Goal: Task Accomplishment & Management: Manage account settings

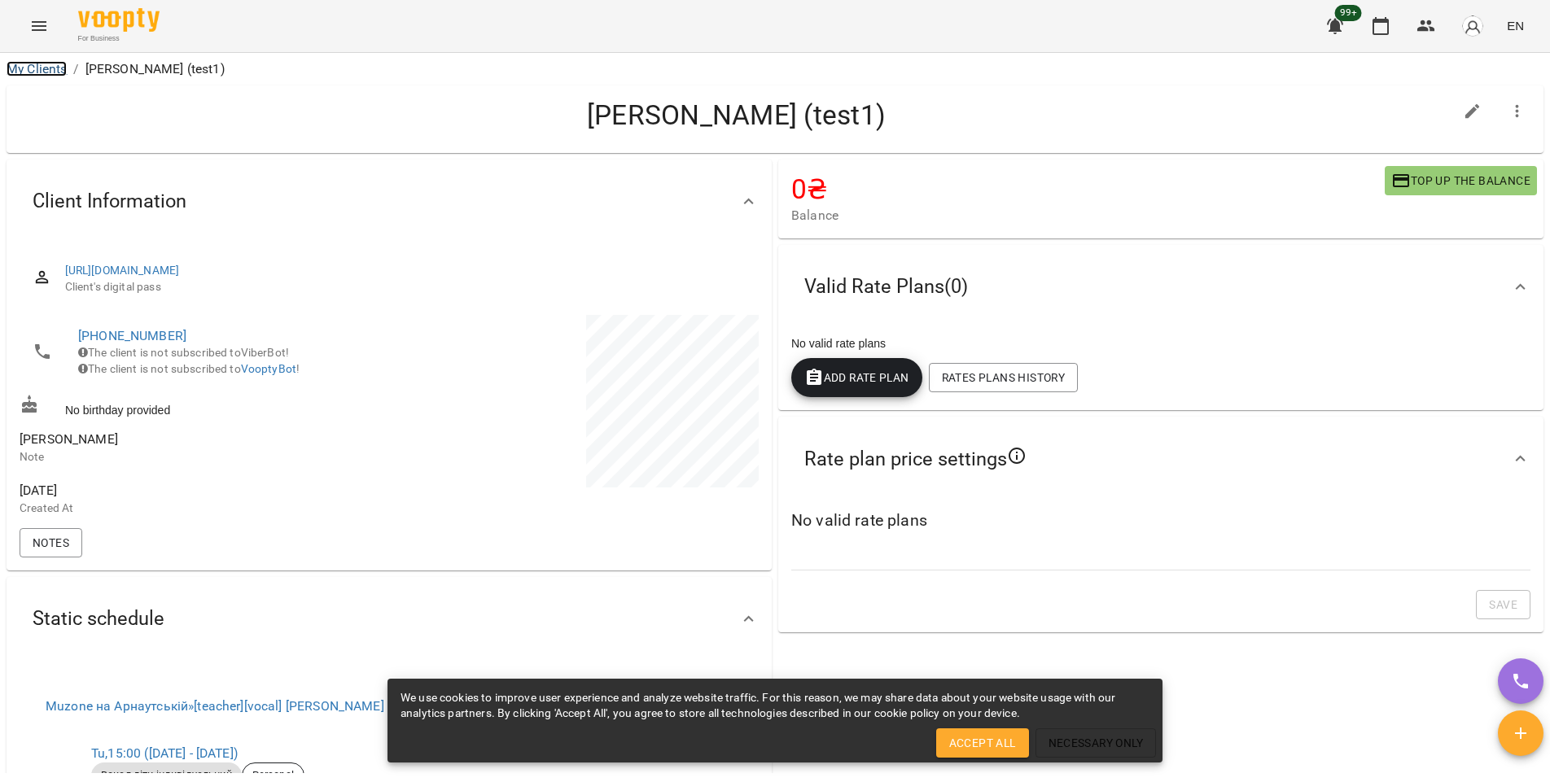
click at [55, 68] on link "My Clients" at bounding box center [37, 68] width 60 height 15
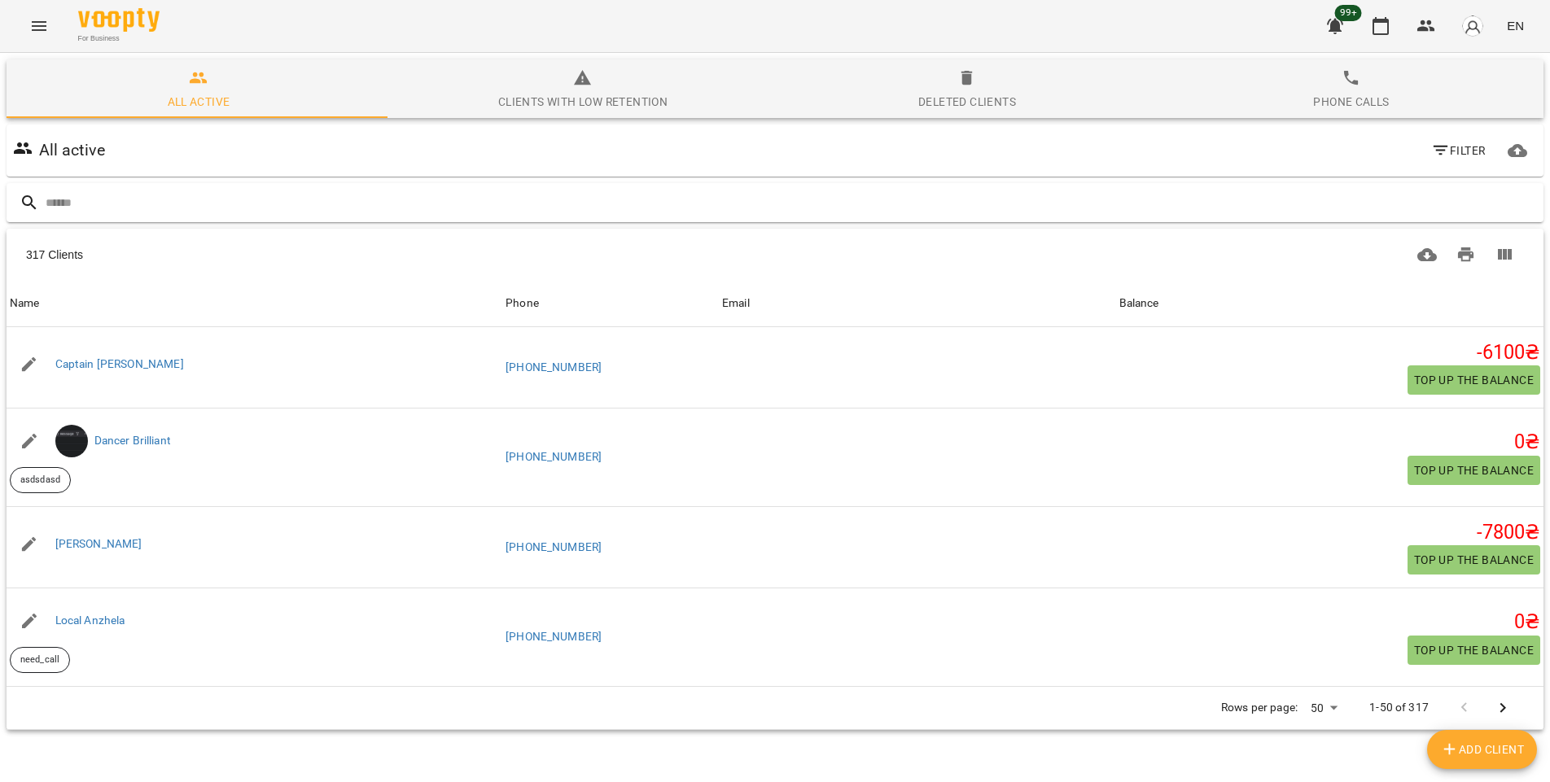
click at [160, 209] on input "text" at bounding box center [791, 203] width 1491 height 27
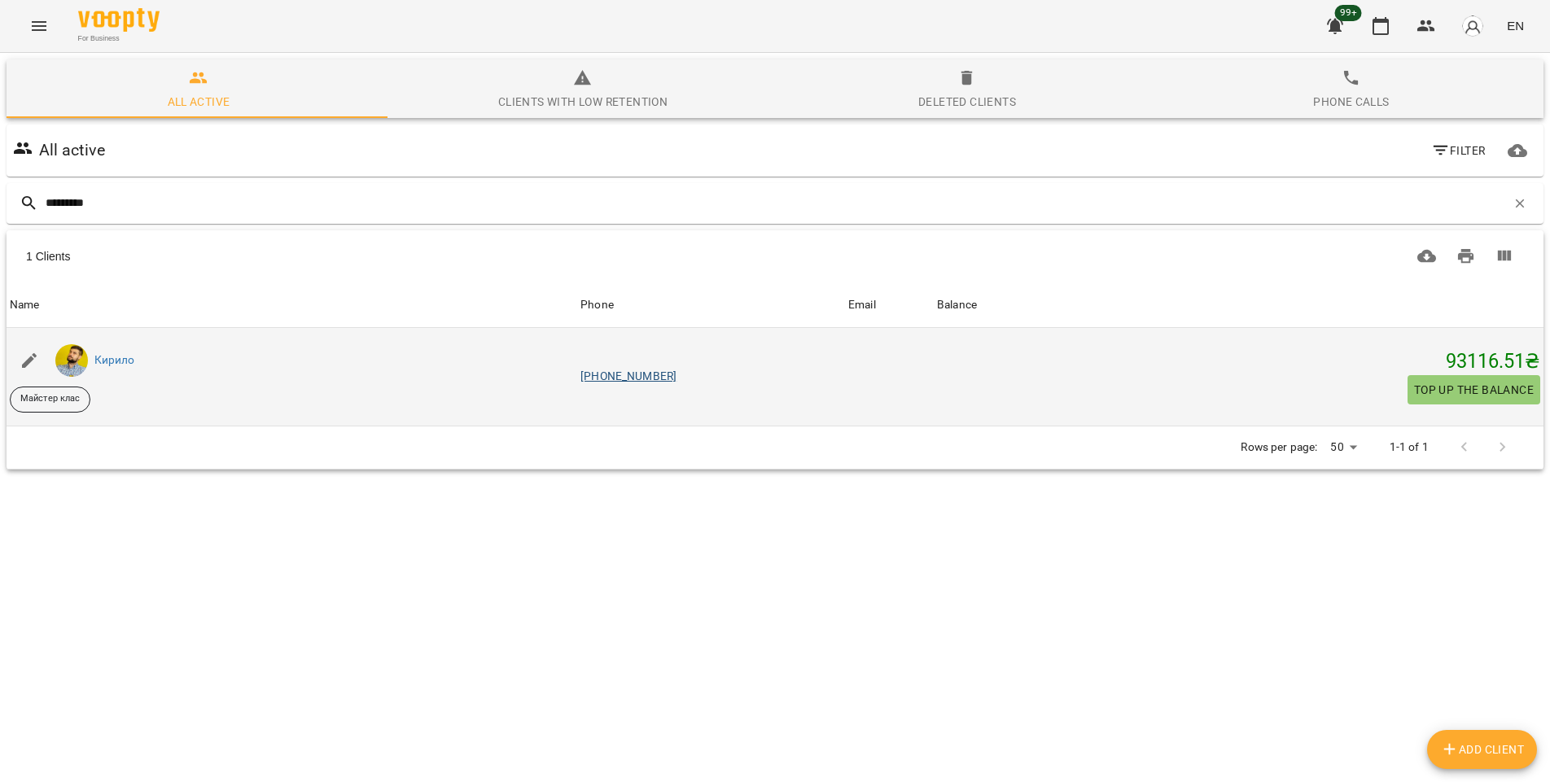
type input "*********"
click at [649, 375] on link "+380957261593" at bounding box center [628, 376] width 96 height 13
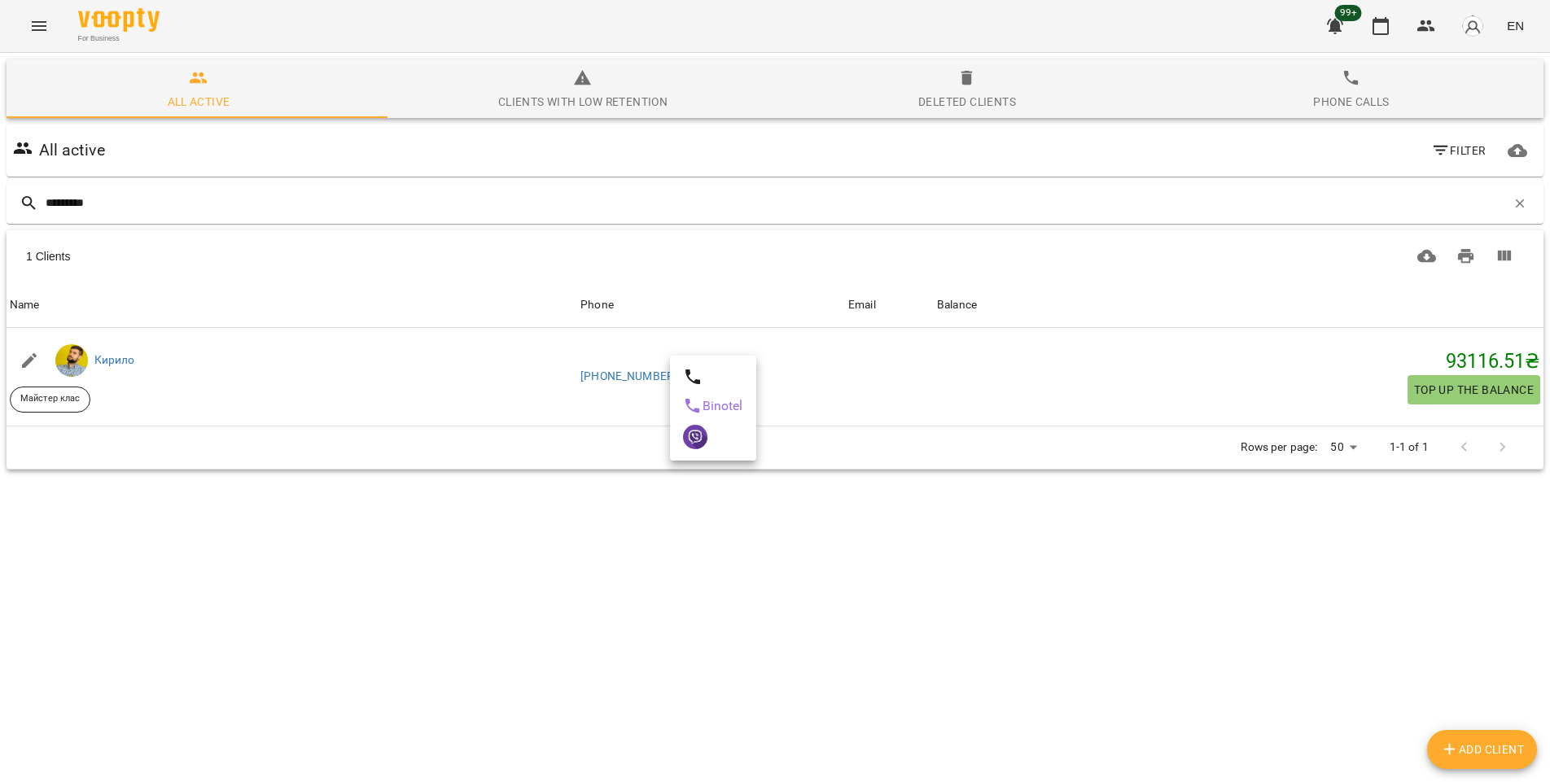
click at [633, 375] on div at bounding box center [775, 391] width 1550 height 782
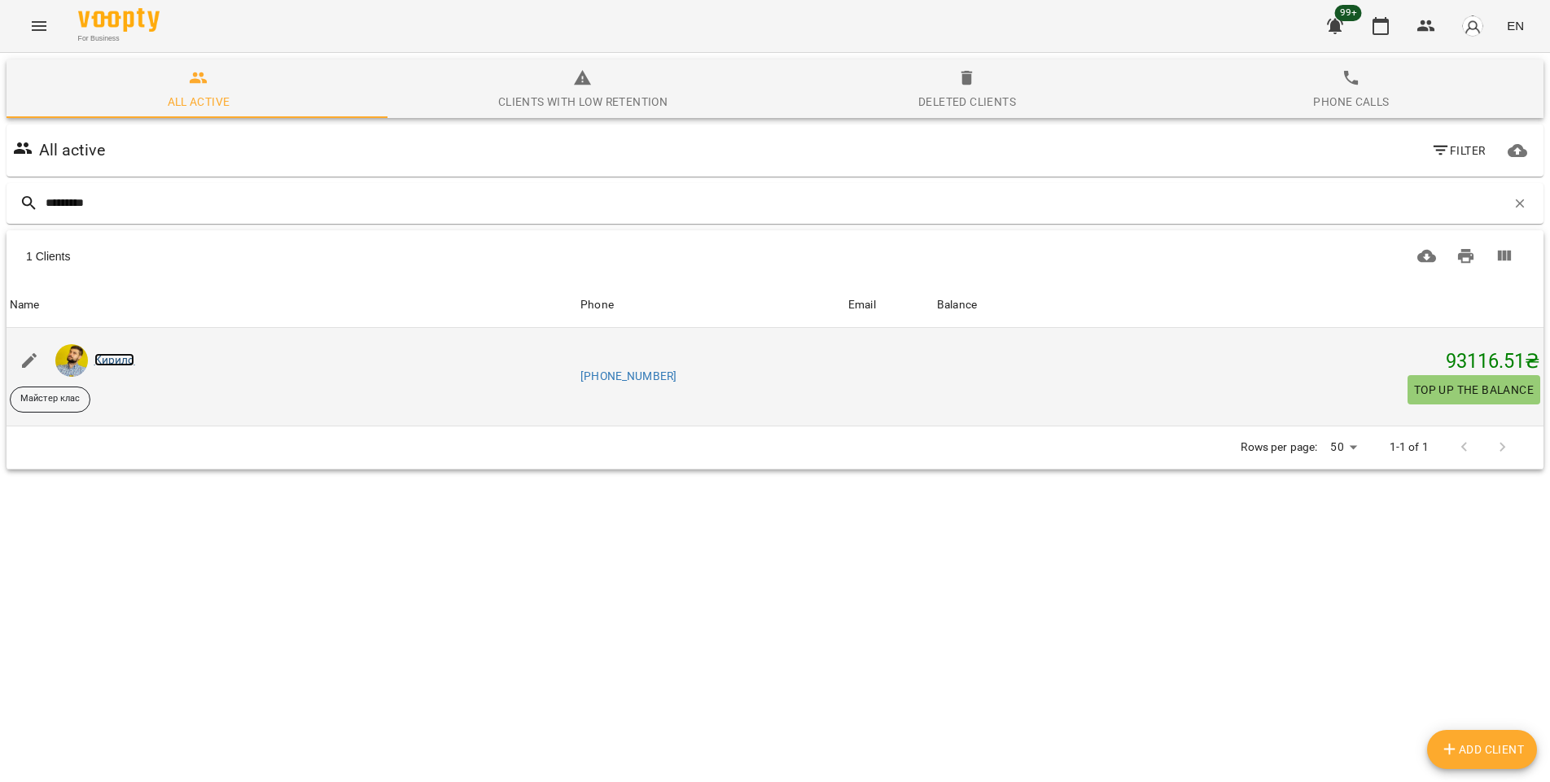
click at [111, 358] on link "Кирило" at bounding box center [114, 359] width 41 height 13
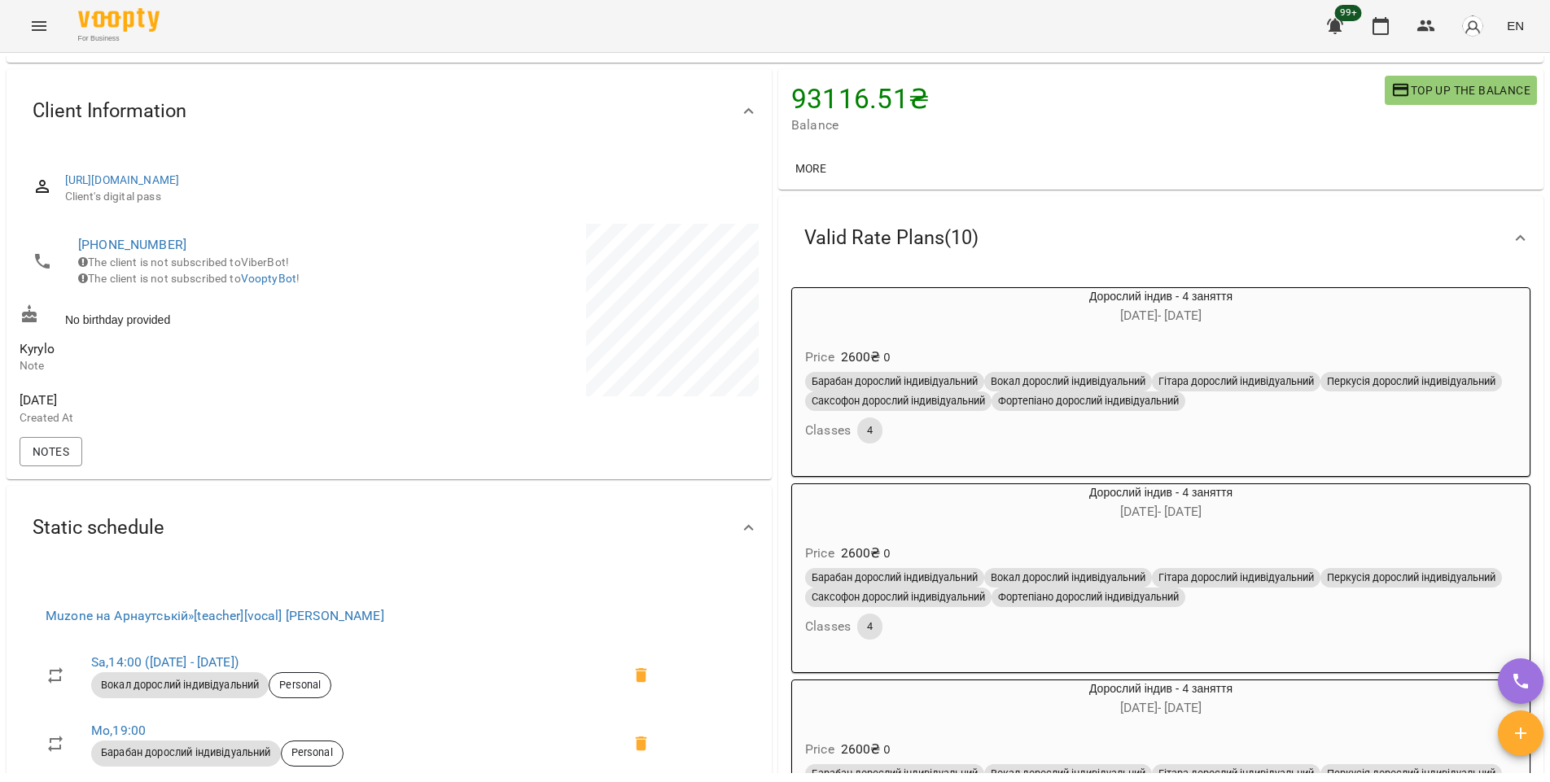
scroll to position [148, 0]
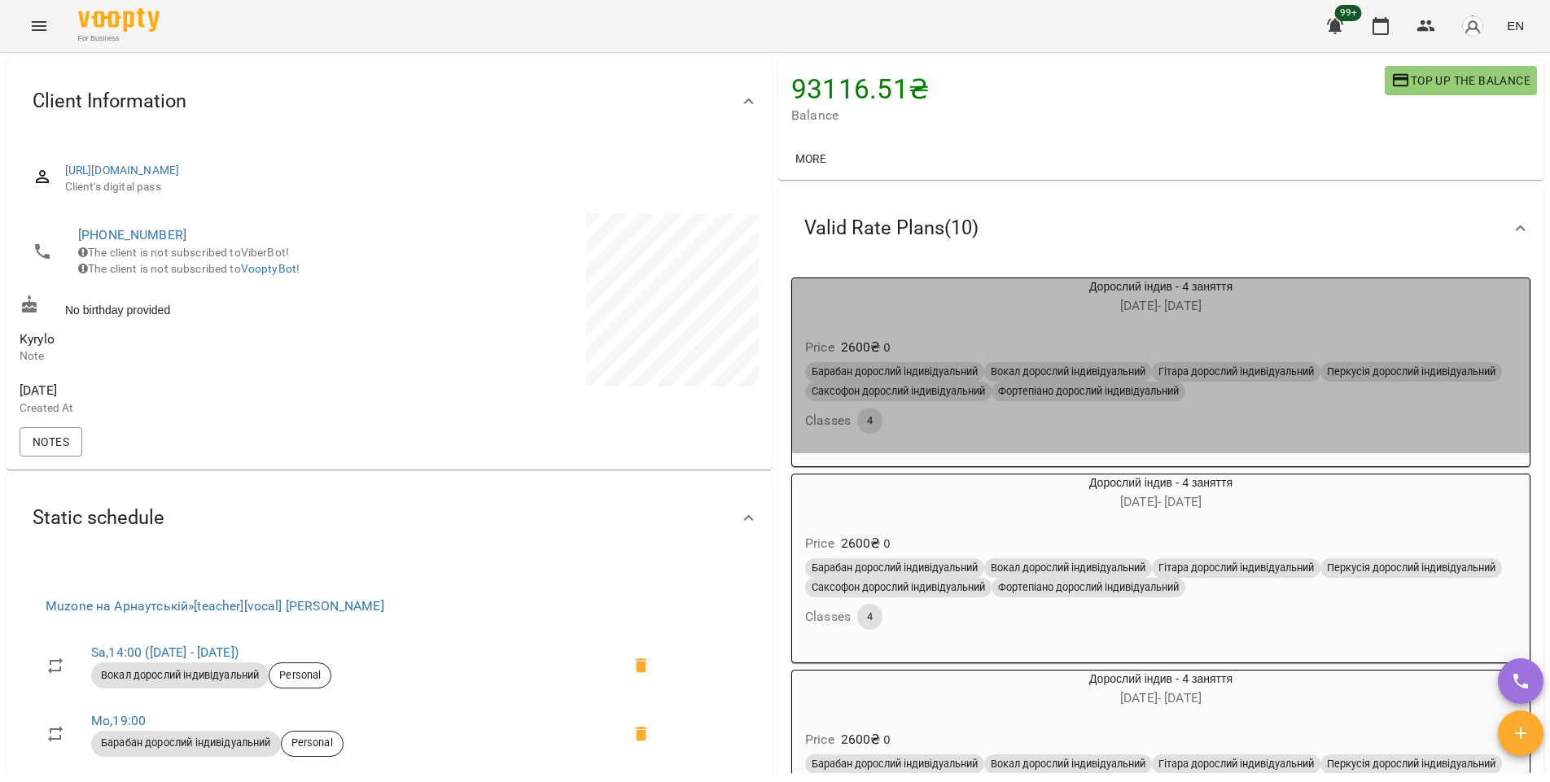
click at [1410, 344] on div "Price 2600 ₴ 0" at bounding box center [1161, 347] width 718 height 29
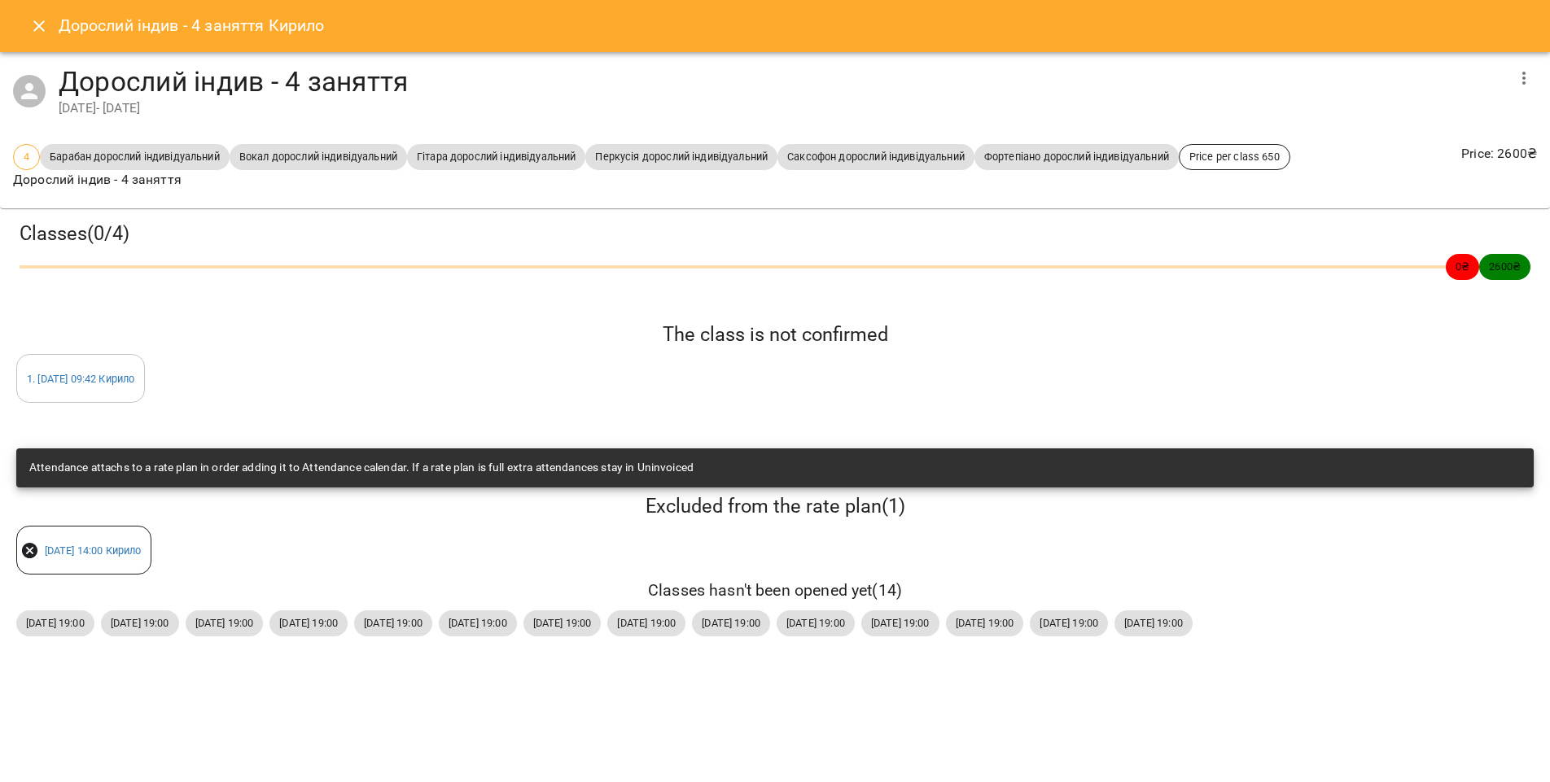
click at [1529, 81] on icon "button" at bounding box center [1524, 78] width 20 height 20
click at [1449, 73] on li "Edit" at bounding box center [1453, 77] width 167 height 29
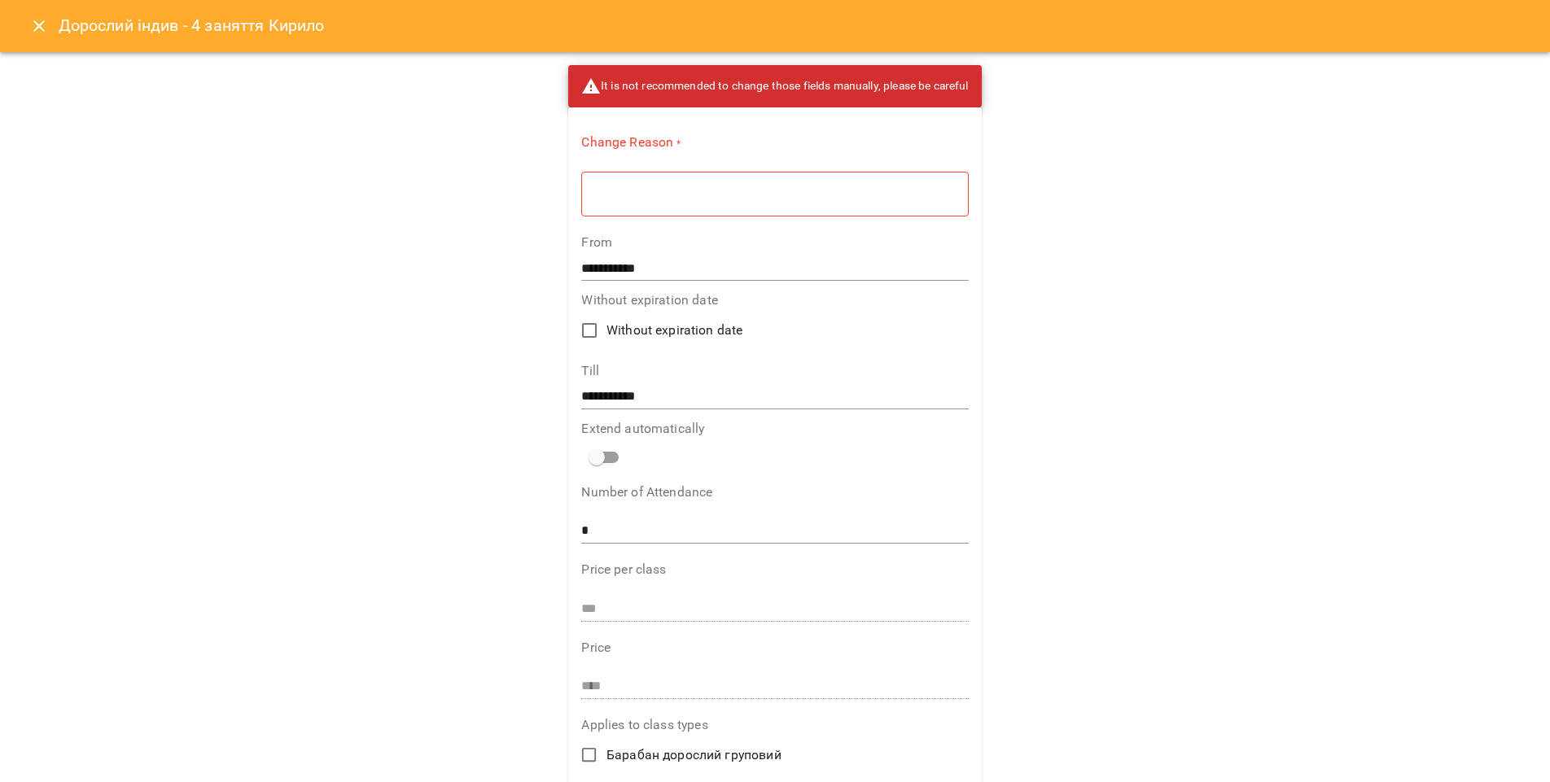
click at [736, 194] on textarea at bounding box center [775, 193] width 364 height 15
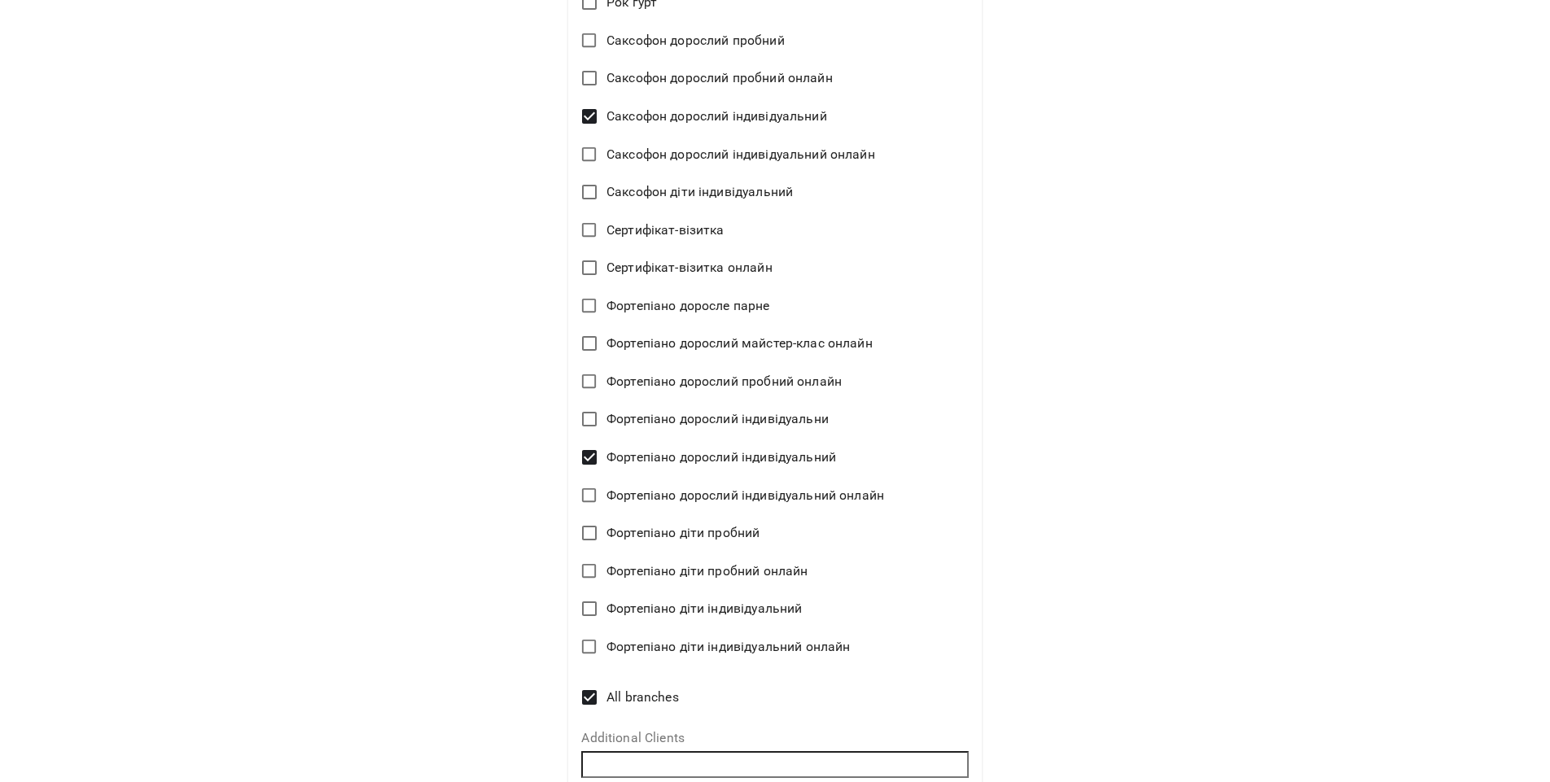
scroll to position [3291, 0]
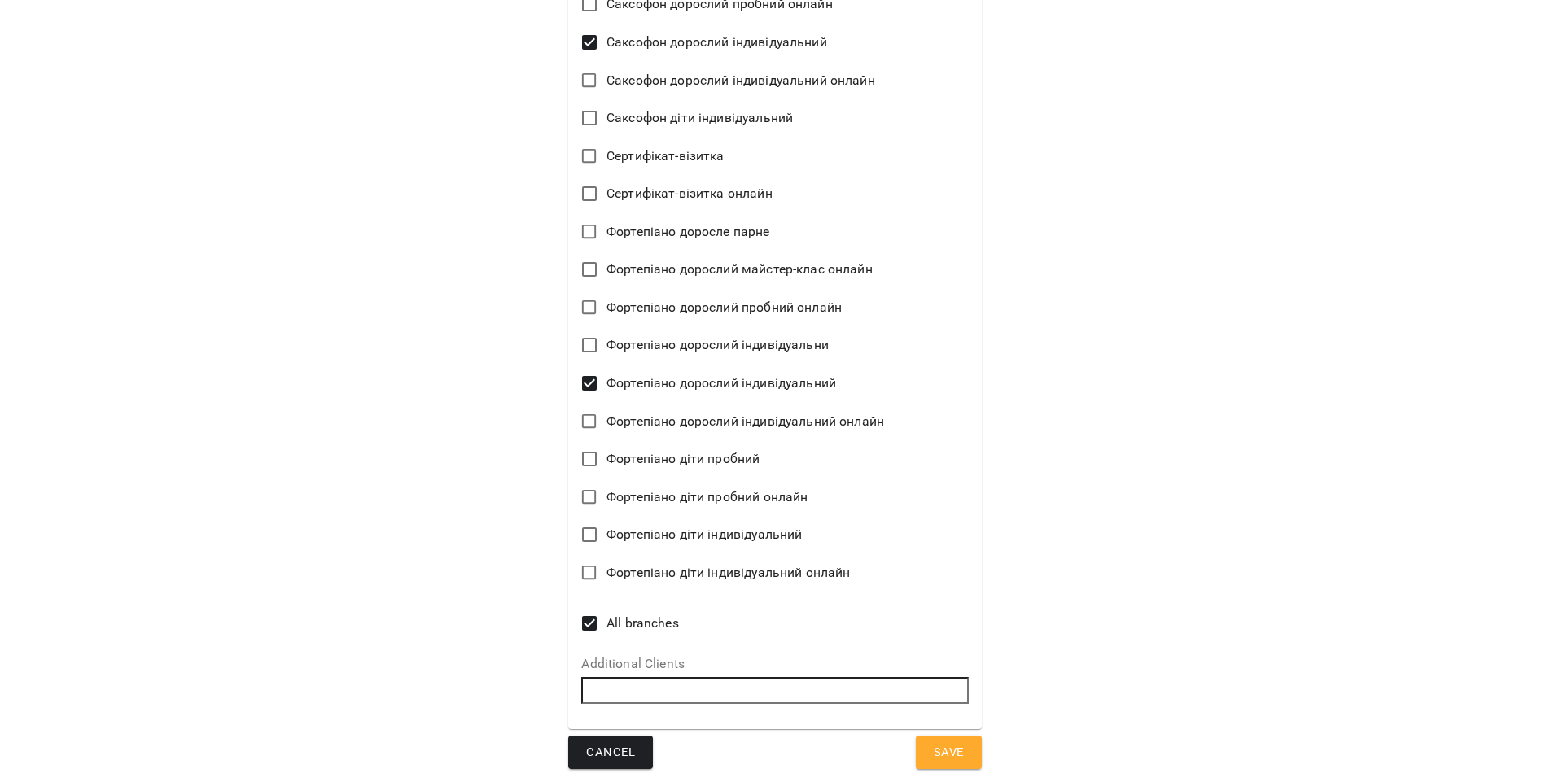
click at [610, 743] on span "Cancel" at bounding box center [610, 752] width 49 height 21
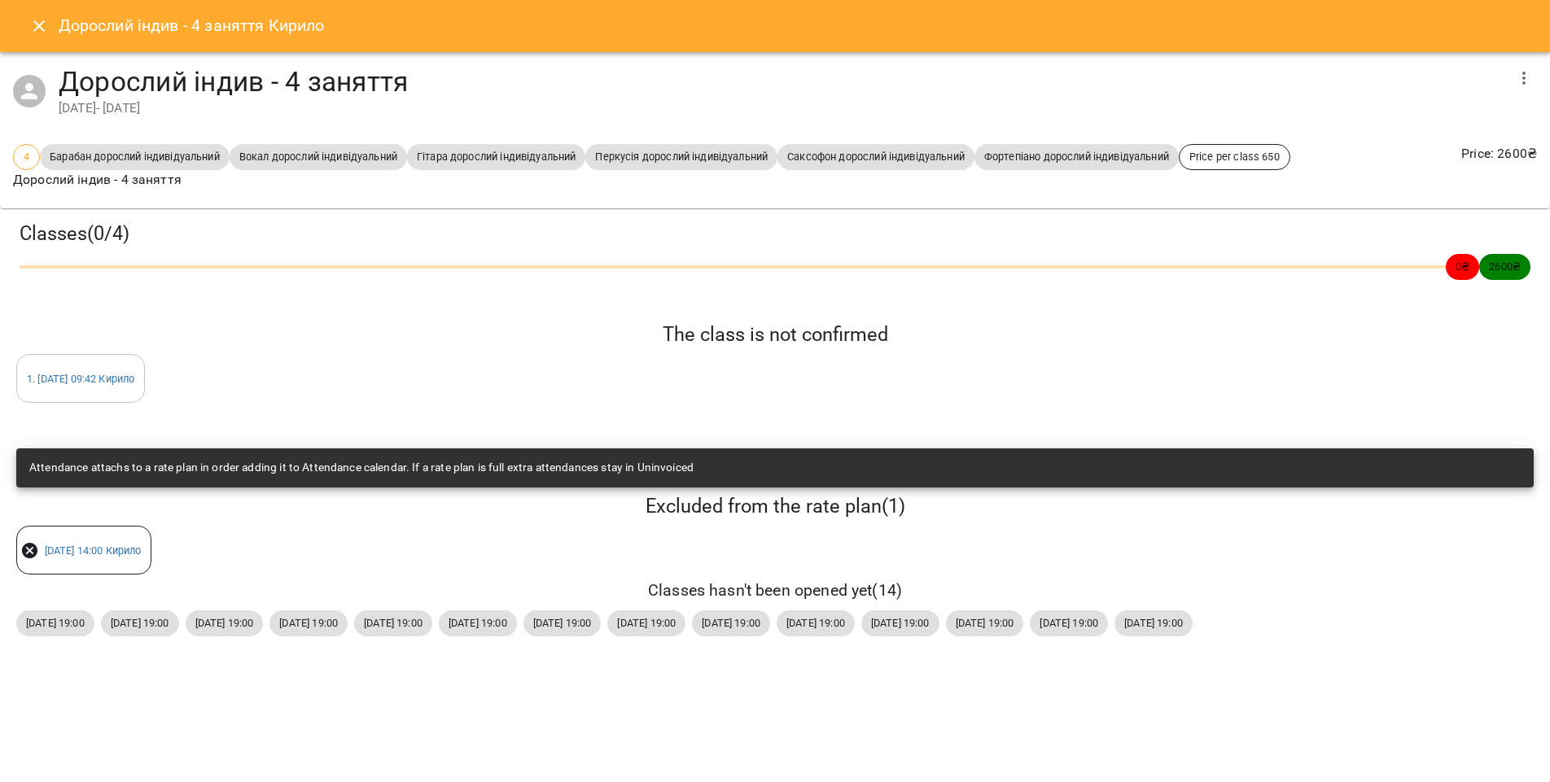
scroll to position [0, 0]
click at [1521, 76] on icon "button" at bounding box center [1524, 78] width 20 height 20
click at [1481, 139] on li "General Settings" at bounding box center [1453, 135] width 167 height 29
select select "*****"
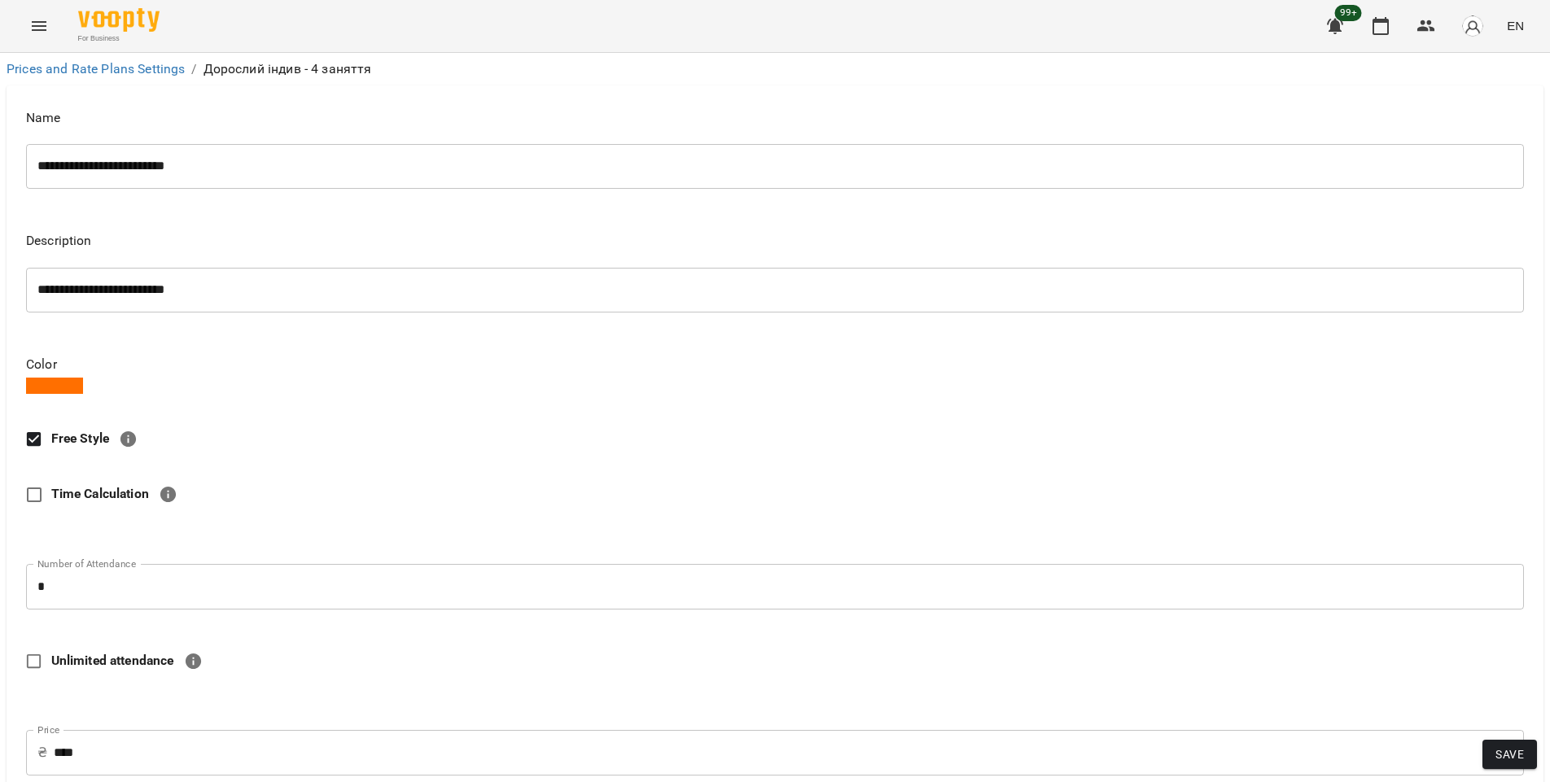
scroll to position [657, 0]
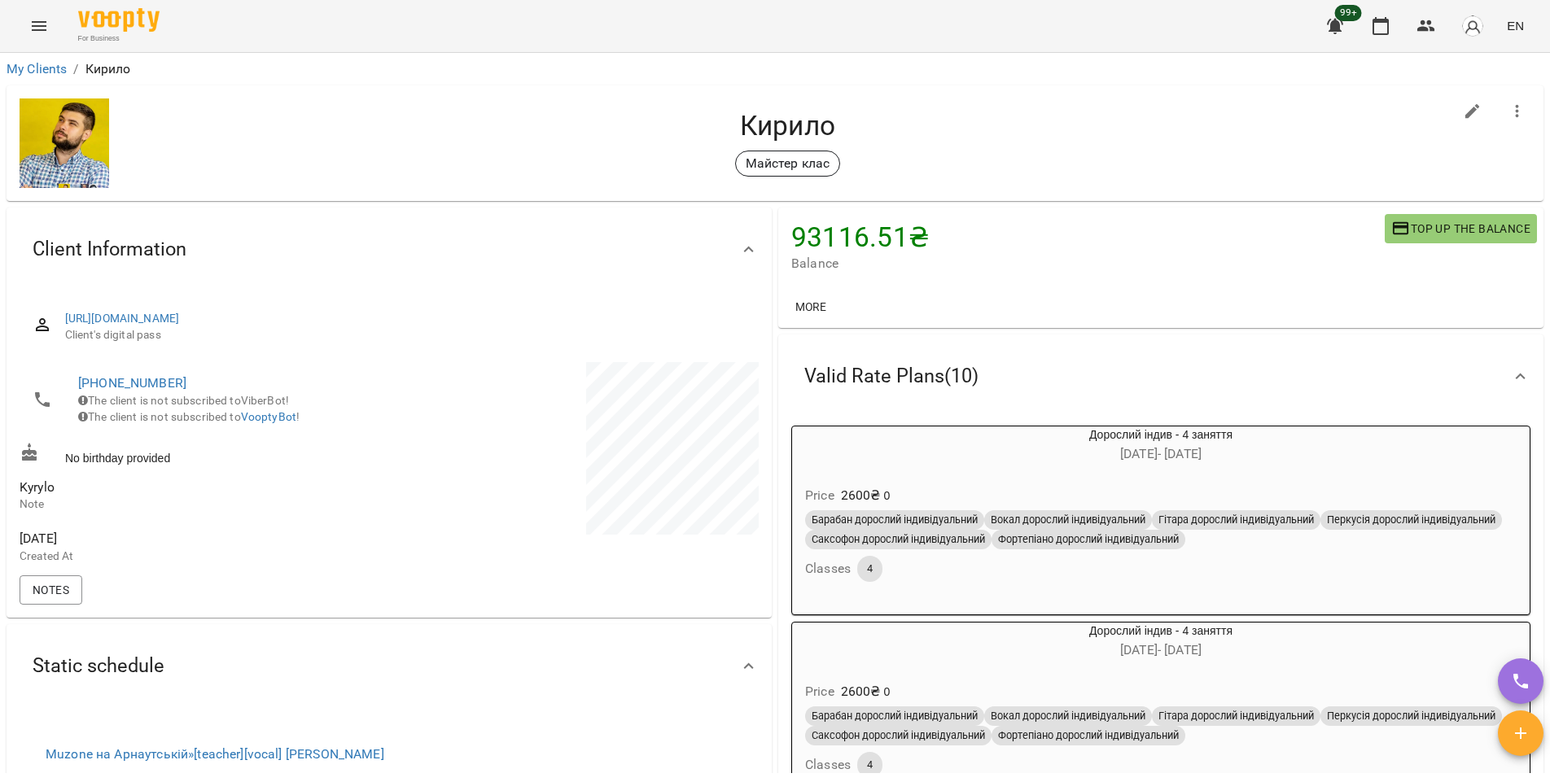
click at [1327, 488] on div "Price 2600 ₴ 0" at bounding box center [1161, 495] width 718 height 29
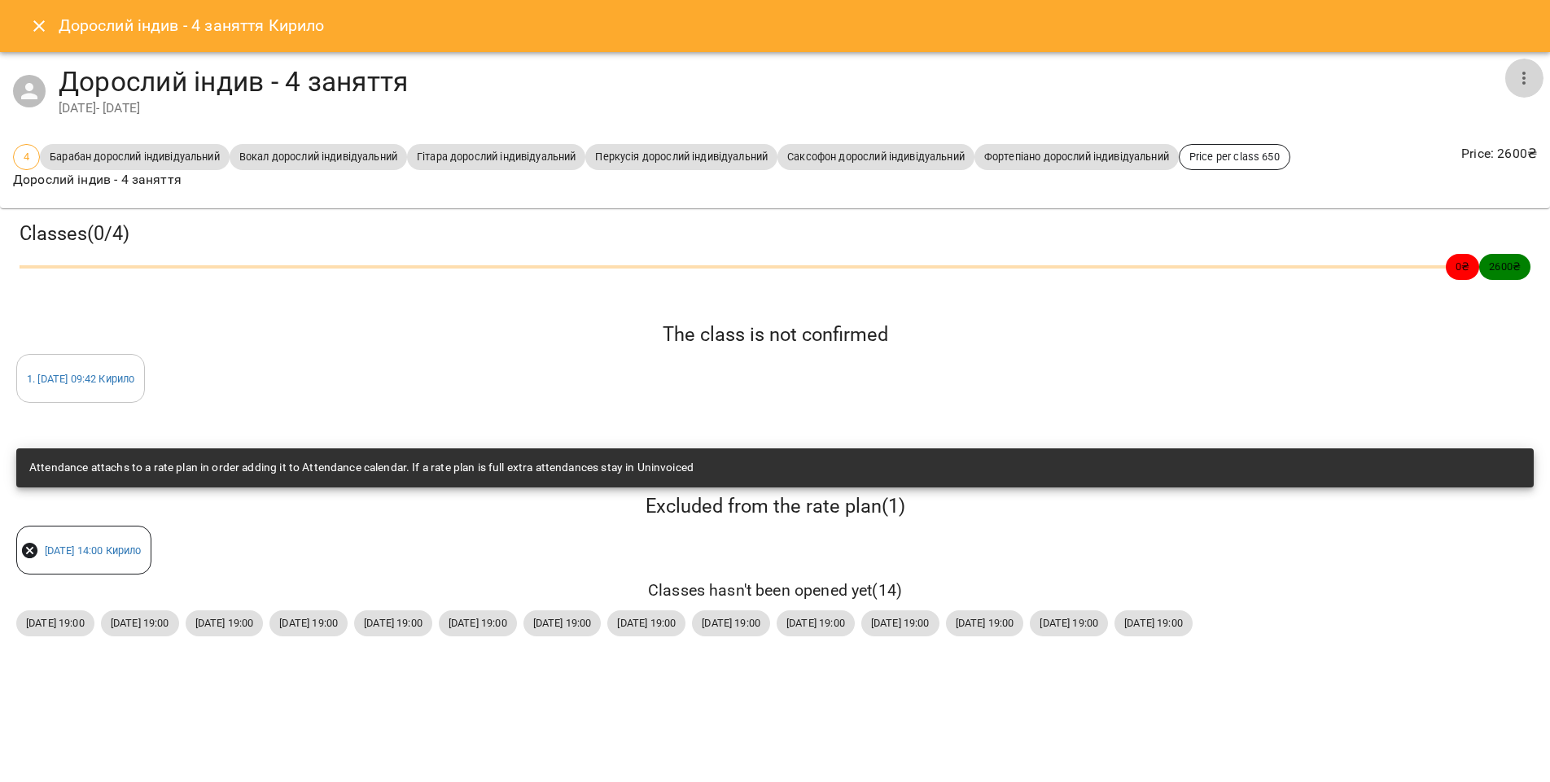
click at [1525, 72] on icon "button" at bounding box center [1524, 78] width 20 height 20
click at [1454, 74] on li "Edit" at bounding box center [1453, 77] width 167 height 29
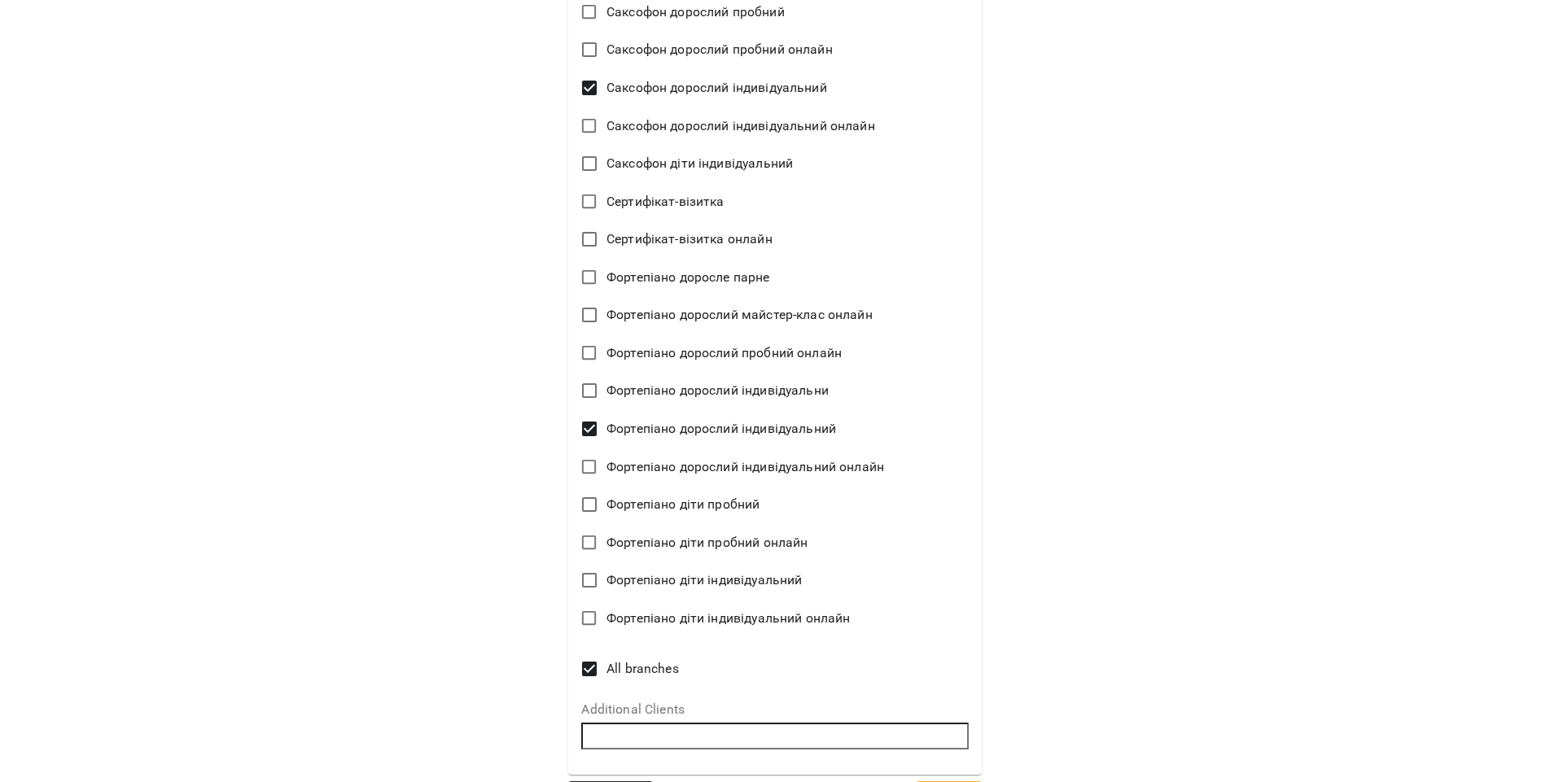
scroll to position [3291, 0]
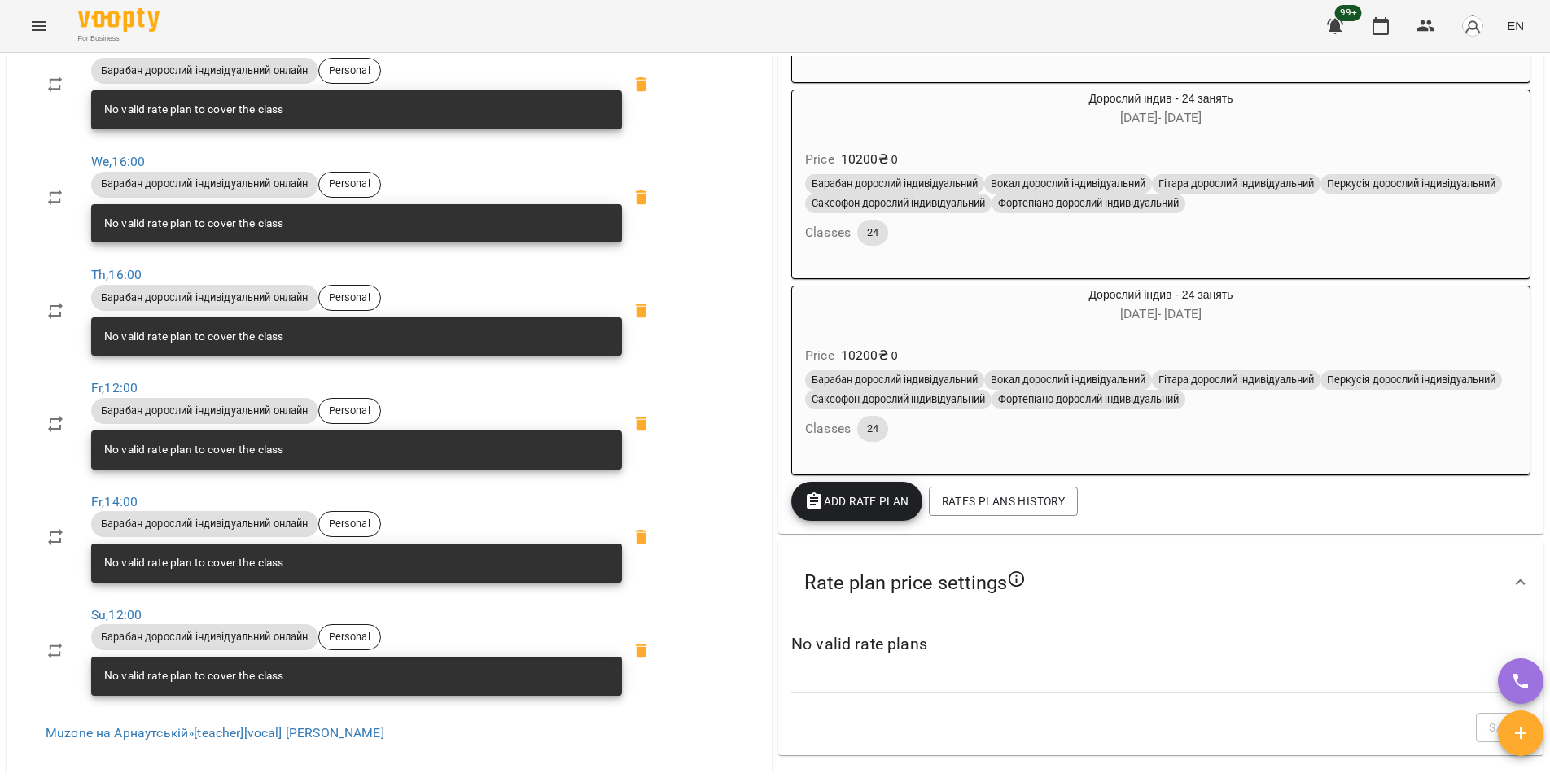
scroll to position [1849, 0]
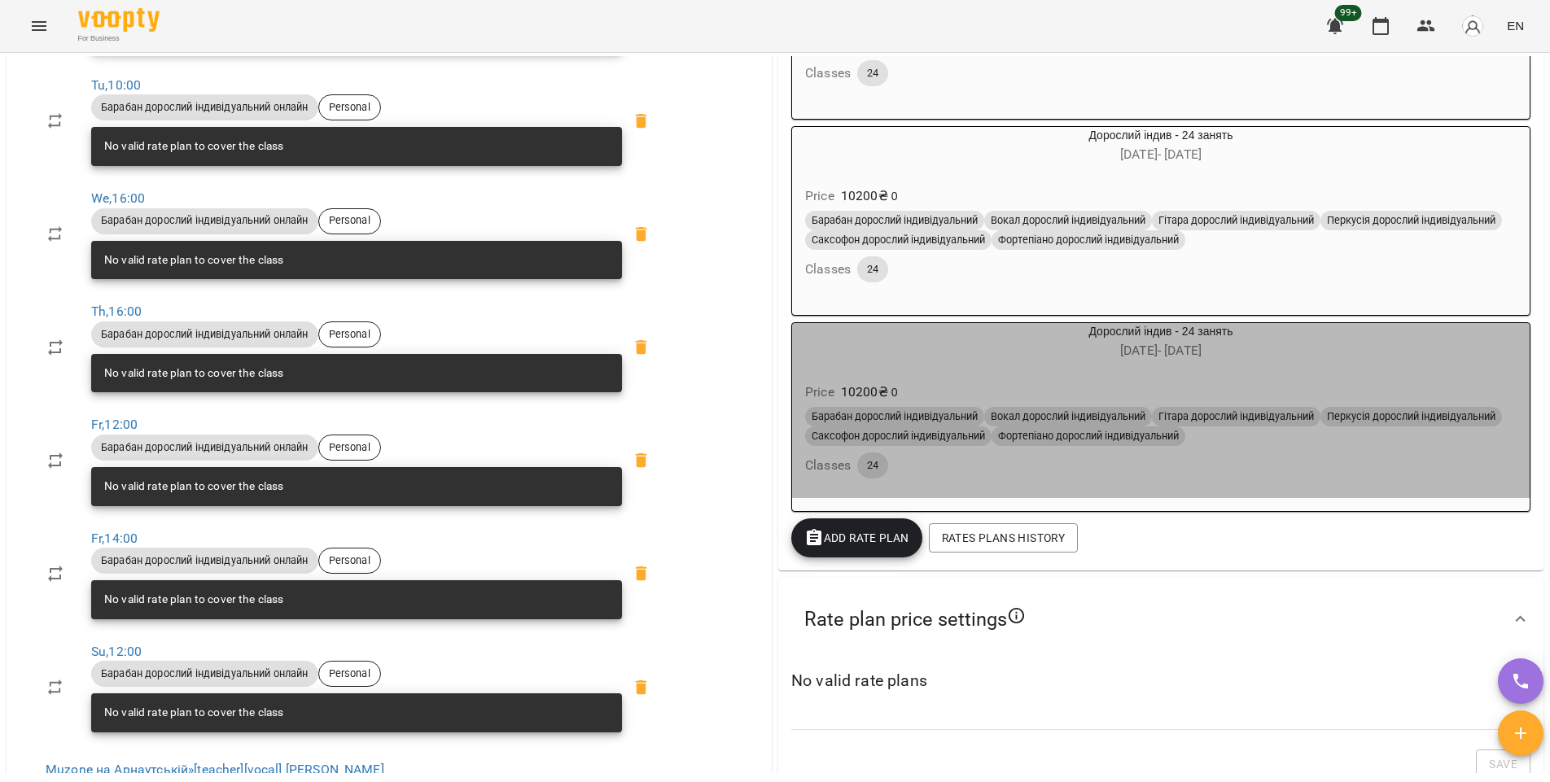
click at [1159, 358] on span "07 Aug - 06 Feb" at bounding box center [1160, 350] width 81 height 15
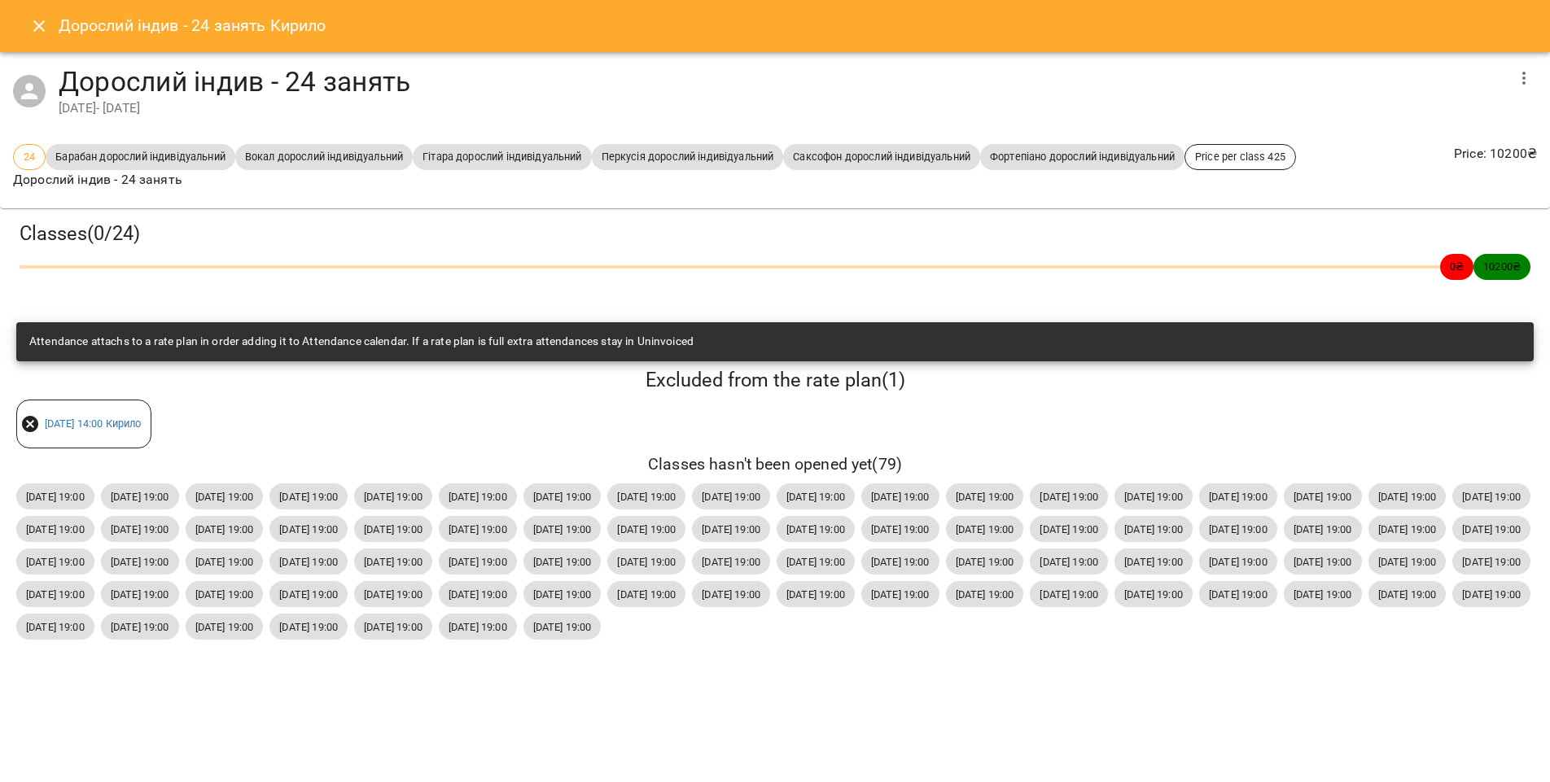
click at [25, 424] on icon at bounding box center [30, 424] width 16 height 16
click at [85, 426] on link "Thu 07 Aug 2025 14:00 Кирило" at bounding box center [93, 424] width 97 height 12
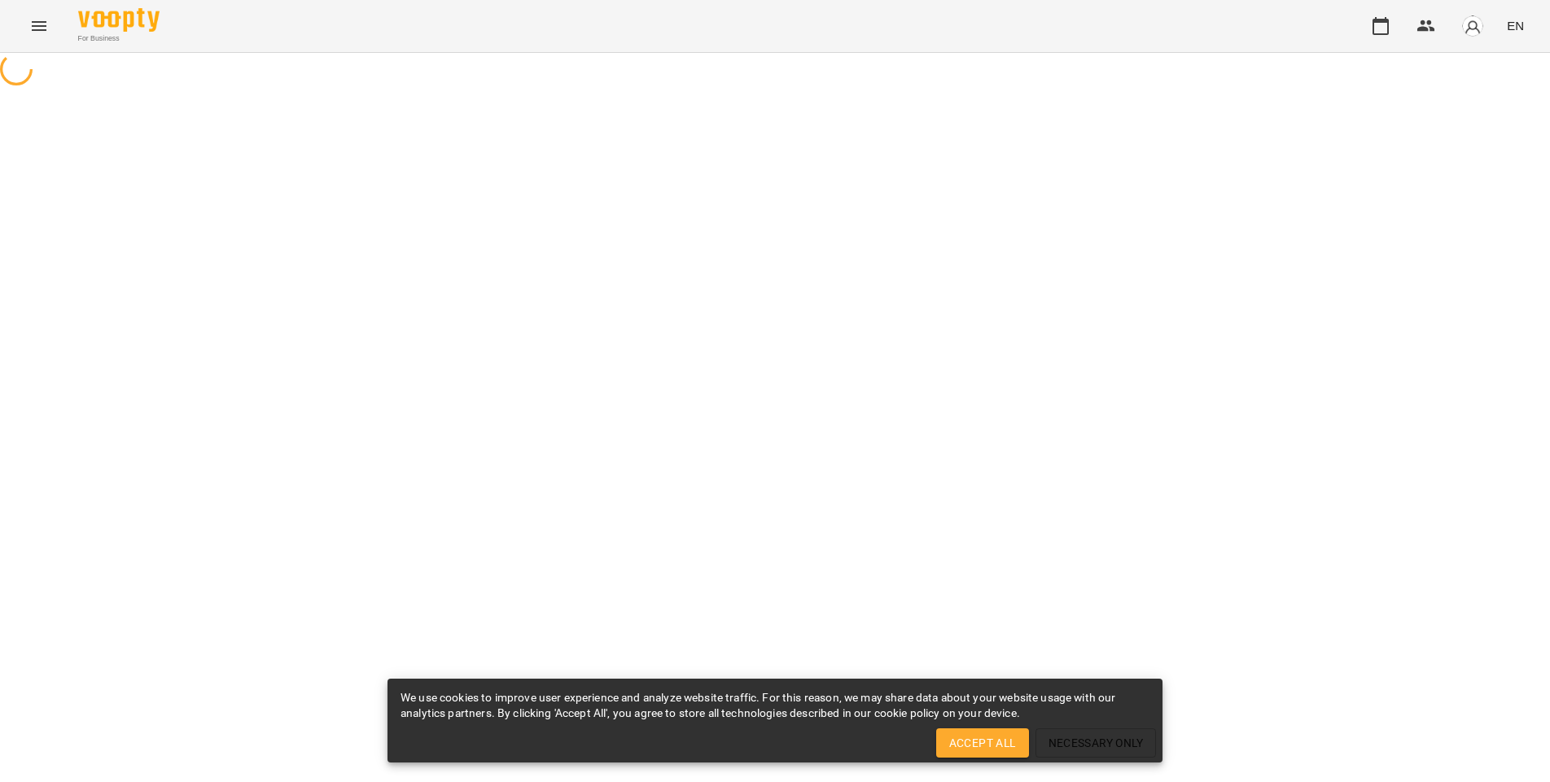
select select "*"
select select "**********"
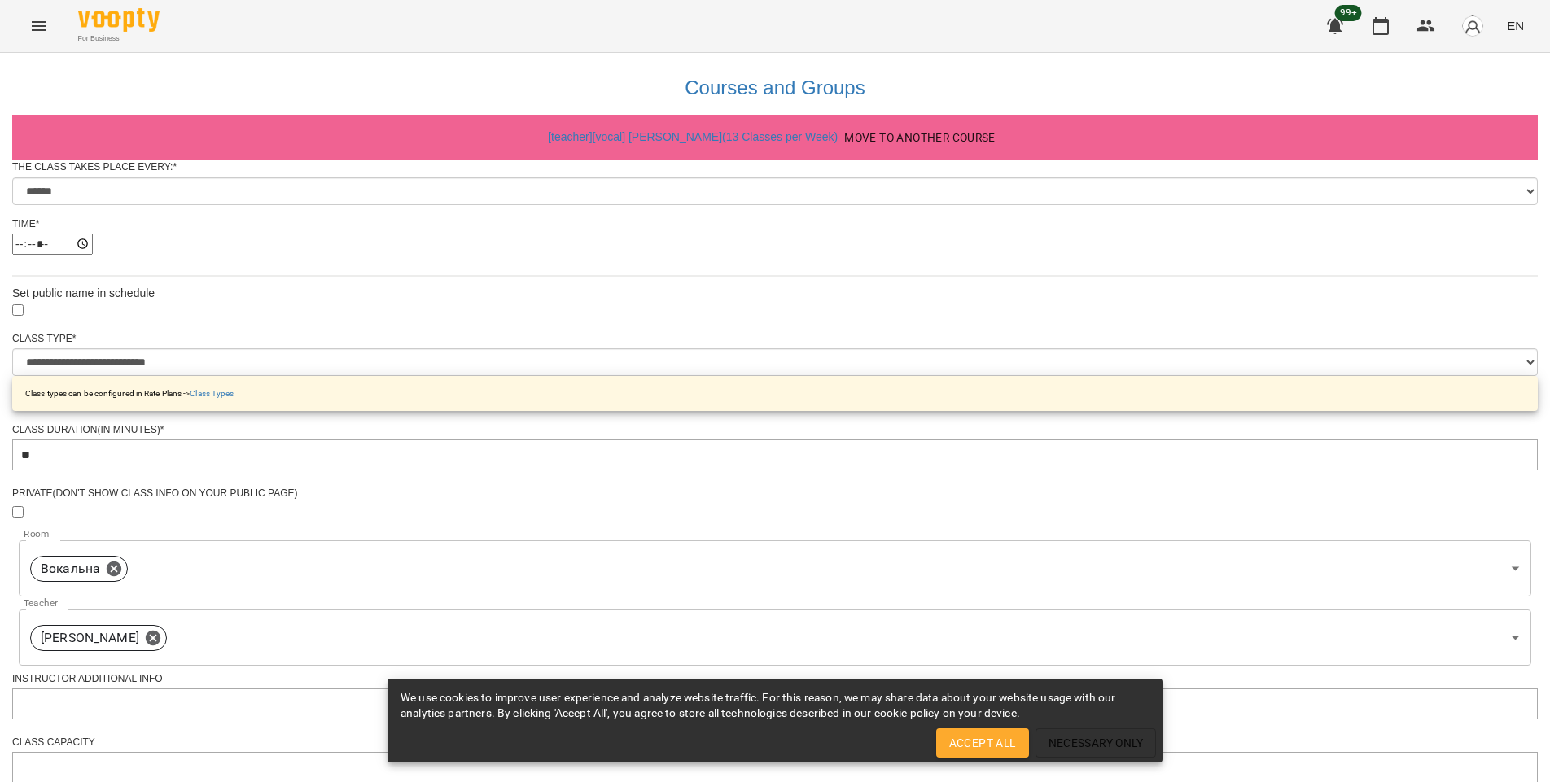
click at [1063, 291] on div "**********" at bounding box center [774, 652] width 1525 height 1199
